Goal: Transaction & Acquisition: Purchase product/service

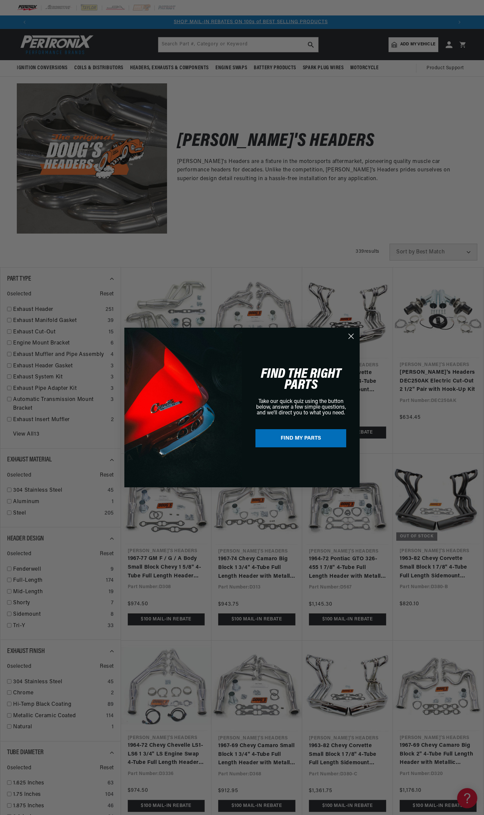
scroll to position [0, 420]
click at [295, 437] on button "FIND MY PARTS" at bounding box center [300, 438] width 91 height 18
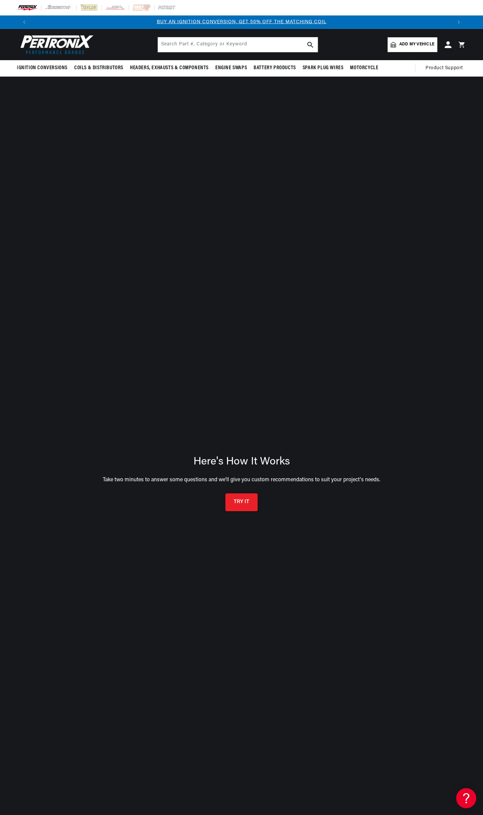
click at [239, 503] on button "TRY IT" at bounding box center [241, 502] width 32 height 18
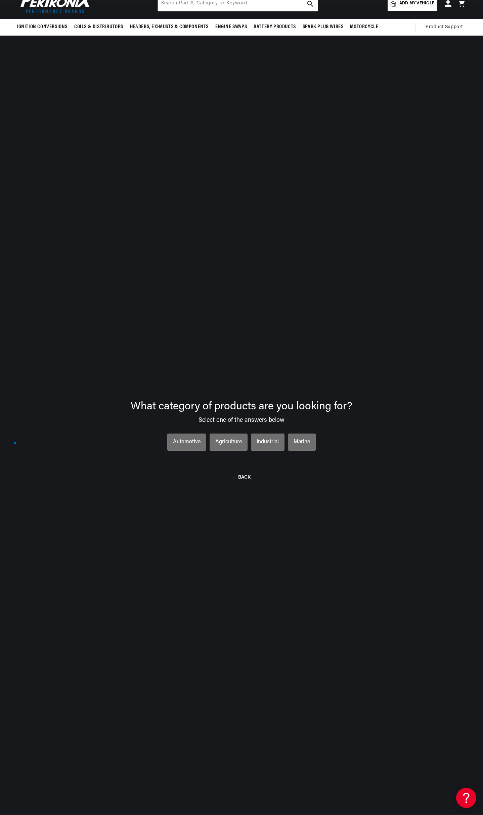
scroll to position [48, 0]
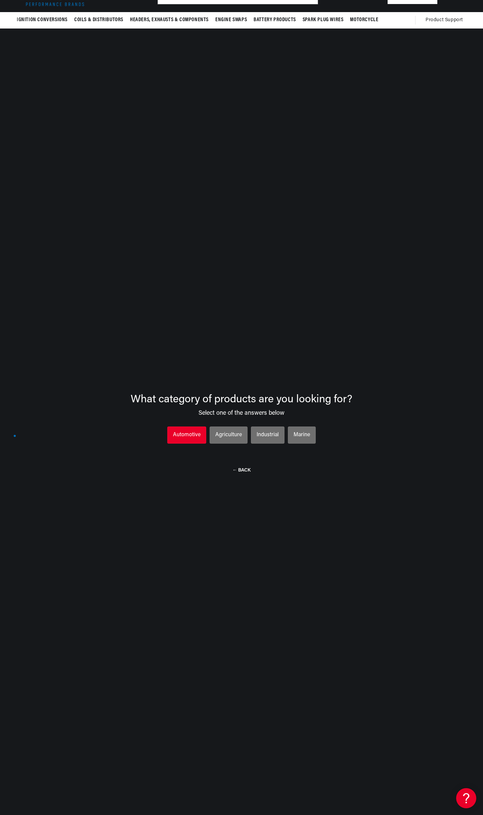
click at [195, 432] on div "Automotive" at bounding box center [187, 435] width 28 height 9
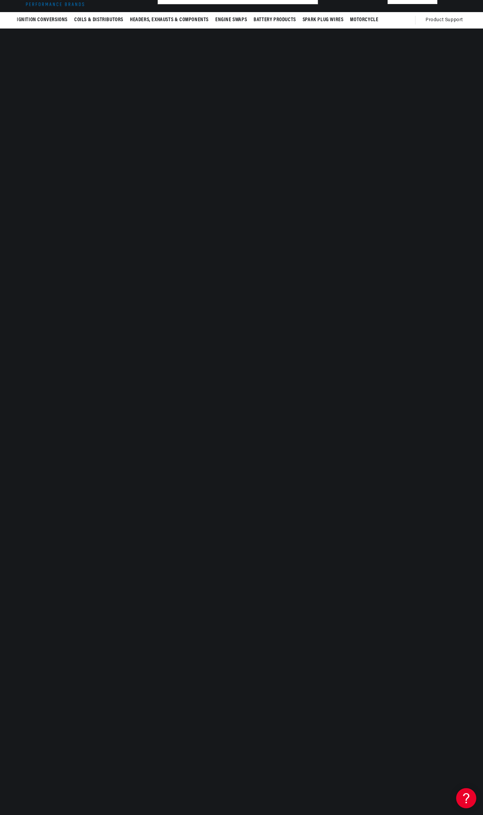
scroll to position [0, 420]
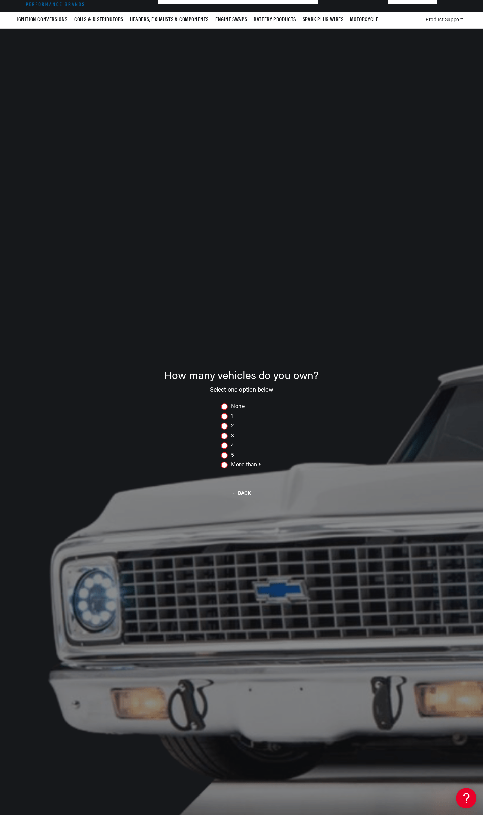
click at [225, 416] on div at bounding box center [224, 416] width 7 height 7
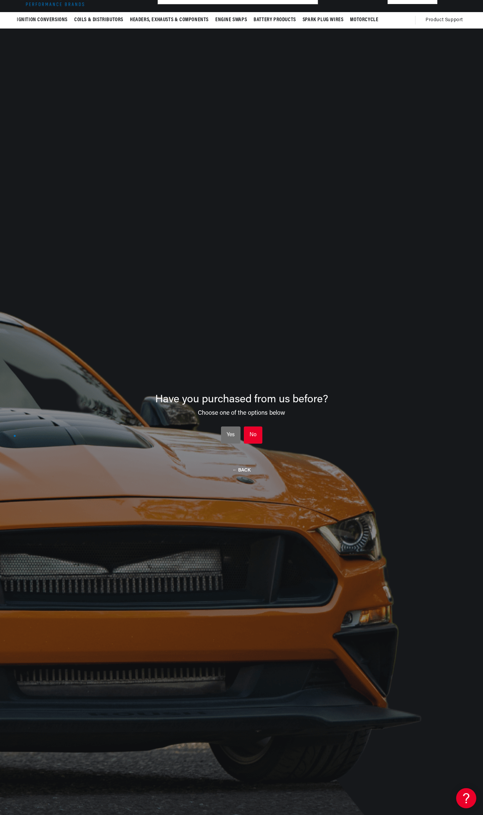
click at [246, 434] on li "No No No" at bounding box center [253, 434] width 18 height 17
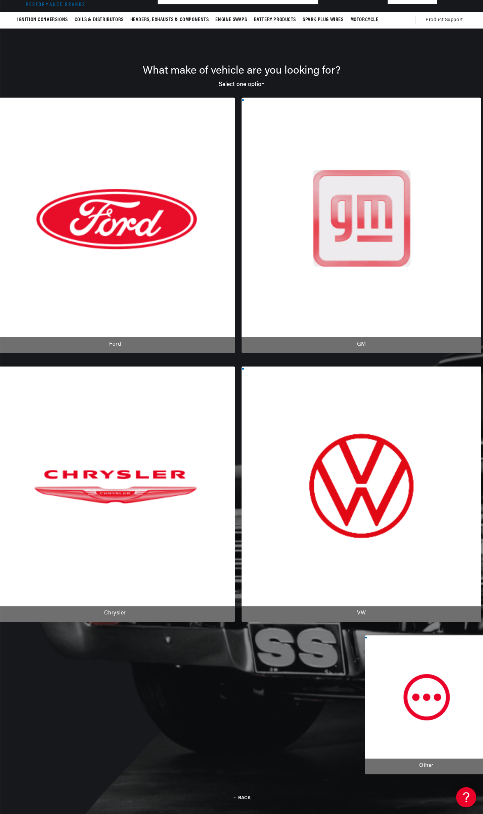
scroll to position [0, 839]
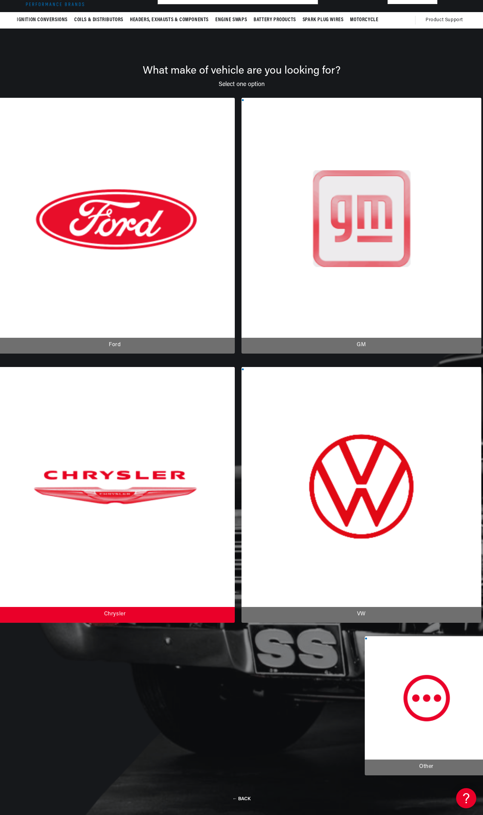
click at [235, 368] on div at bounding box center [115, 495] width 240 height 256
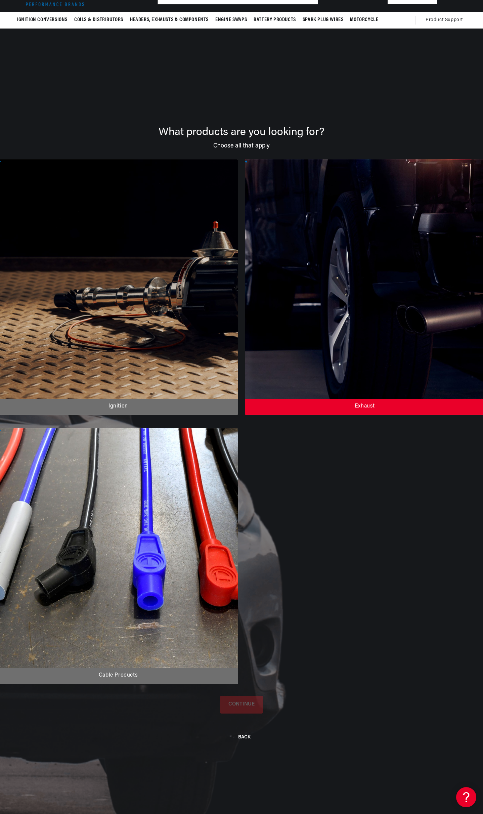
click at [292, 414] on div at bounding box center [365, 287] width 240 height 256
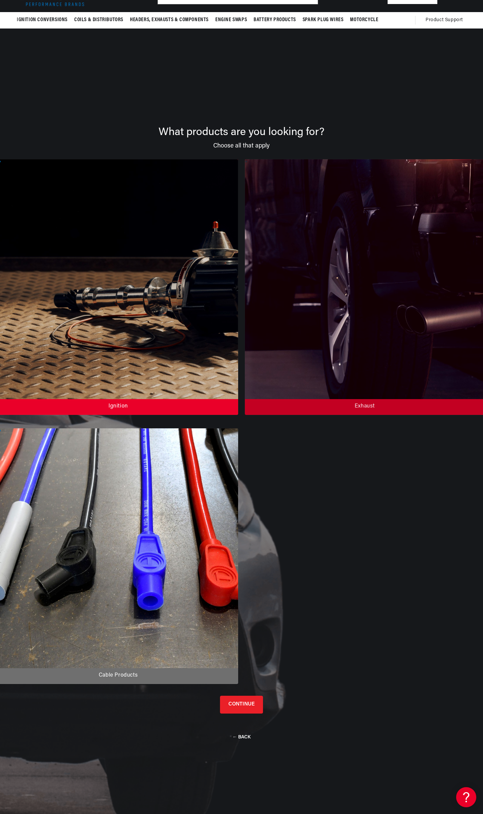
click at [88, 396] on div at bounding box center [118, 287] width 240 height 256
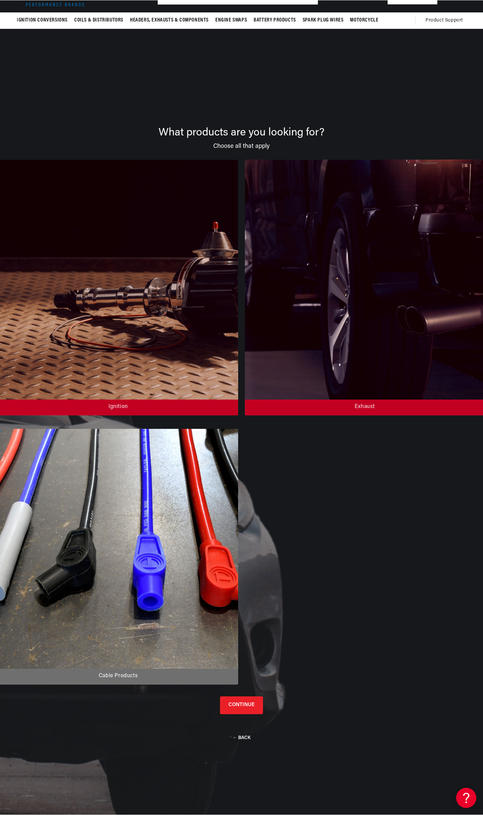
scroll to position [0, 0]
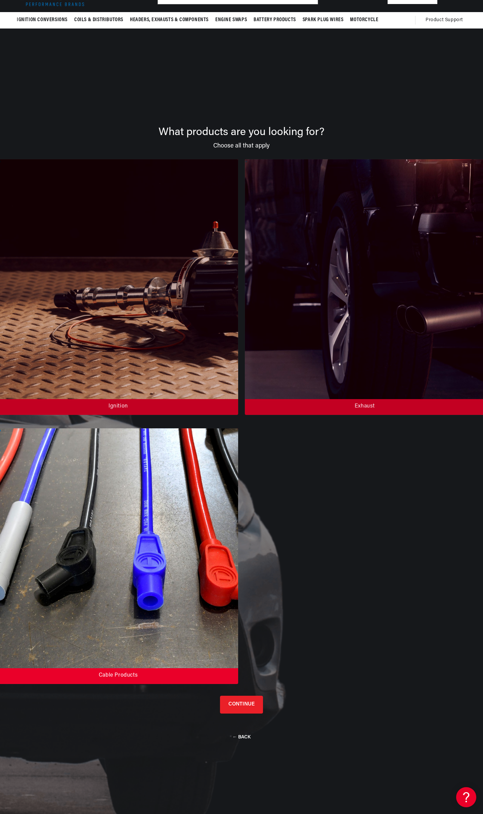
click at [238, 428] on div at bounding box center [118, 556] width 240 height 256
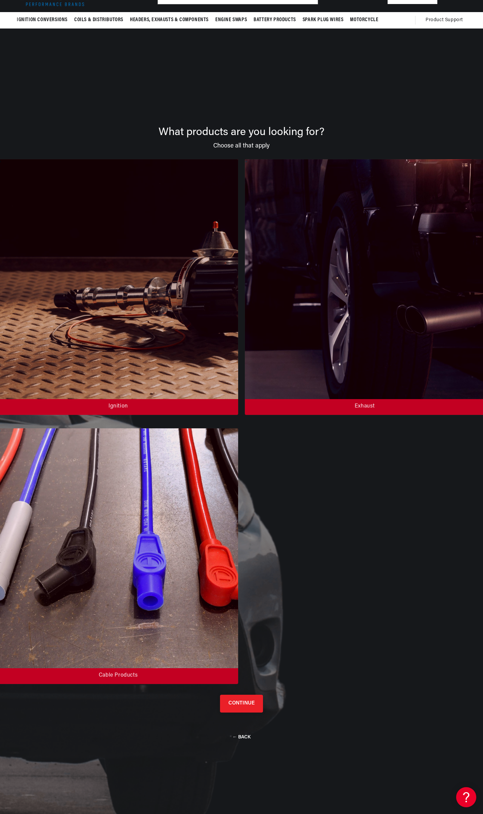
click at [252, 695] on button "CONTINUE" at bounding box center [241, 704] width 43 height 18
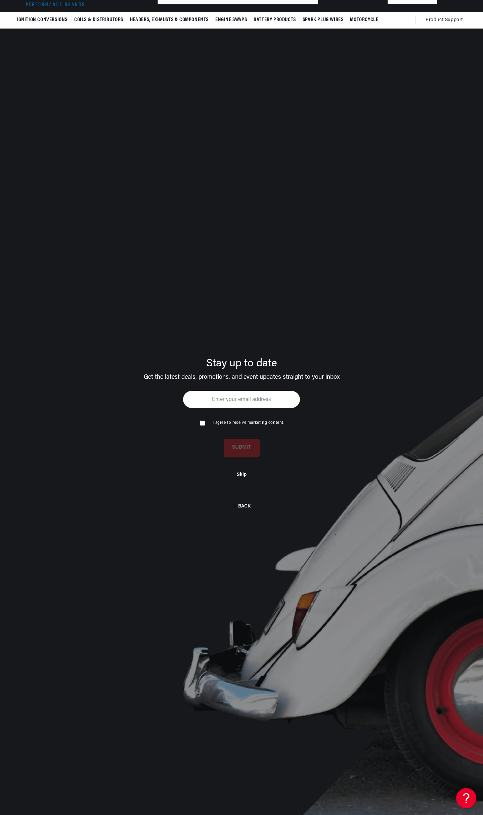
click at [253, 396] on input "email" at bounding box center [242, 399] width 118 height 18
type input "[EMAIL_ADDRESS][DOMAIN_NAME]"
click at [204, 423] on input "checkbox" at bounding box center [202, 422] width 4 height 4
checkbox input "true"
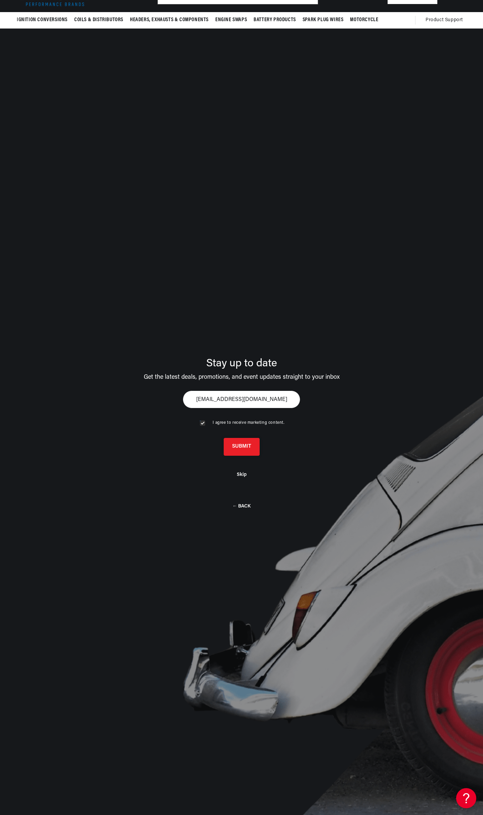
click at [251, 447] on button "SUBMIT" at bounding box center [242, 447] width 36 height 18
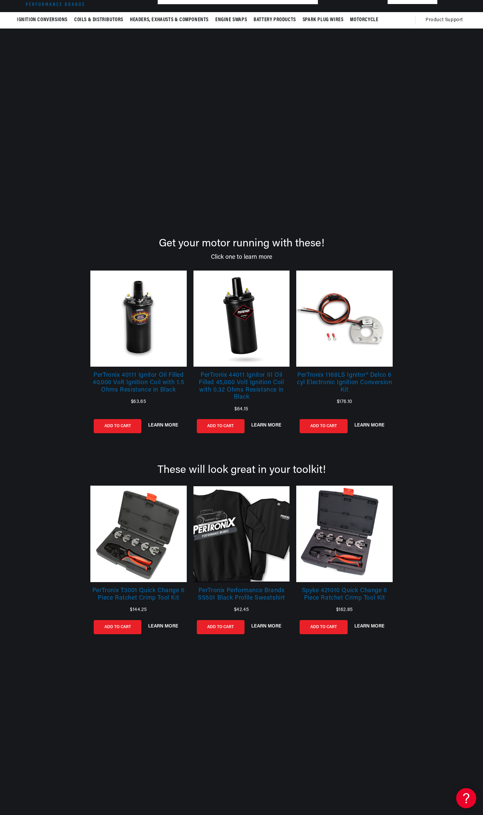
scroll to position [0, 0]
click at [344, 332] on link at bounding box center [344, 318] width 96 height 96
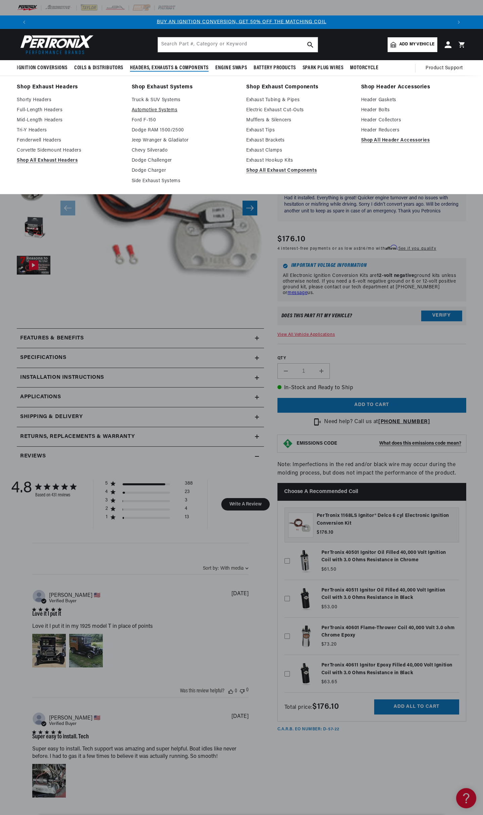
click at [165, 108] on link "Automotive Systems" at bounding box center [184, 110] width 105 height 8
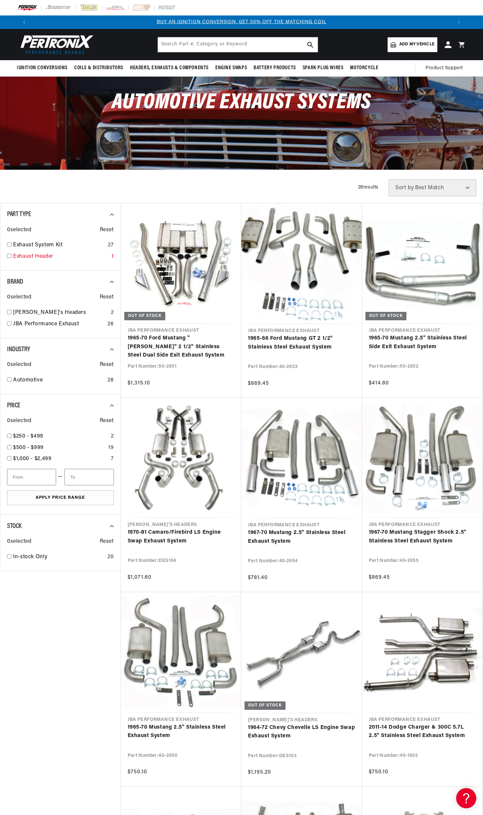
click at [9, 256] on input "checkbox" at bounding box center [9, 256] width 4 height 4
checkbox input "true"
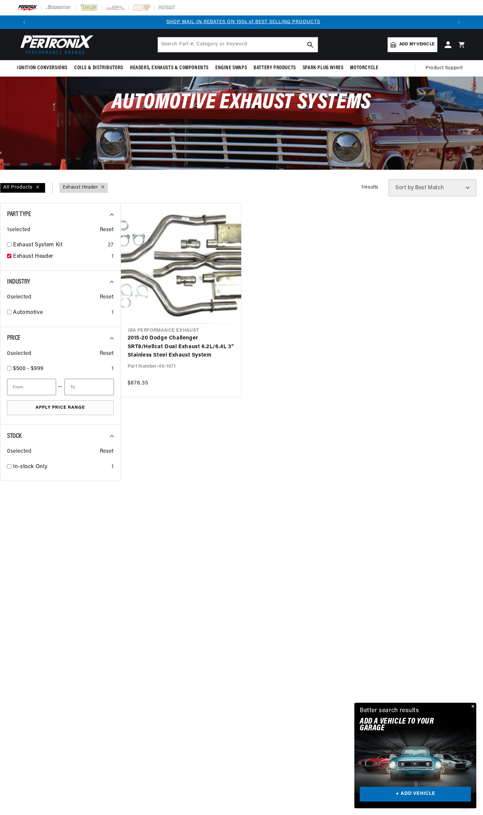
scroll to position [0, 752]
